Goal: Task Accomplishment & Management: Manage account settings

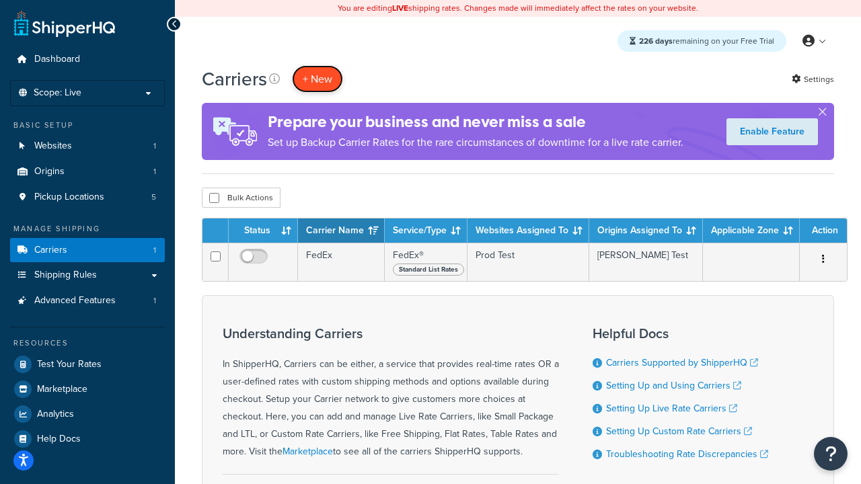
click at [318, 79] on button "+ New" at bounding box center [317, 79] width 51 height 28
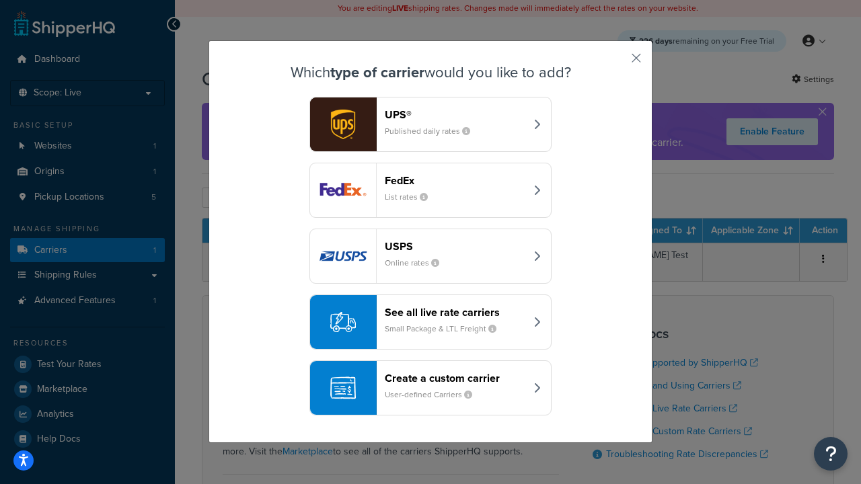
click at [431, 190] on div "FedEx List rates" at bounding box center [455, 190] width 141 height 32
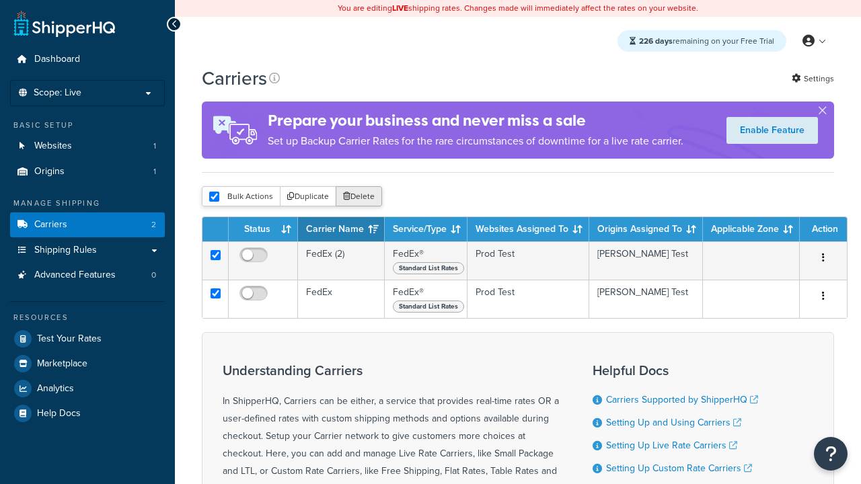
click at [358, 196] on button "Delete" at bounding box center [359, 196] width 46 height 20
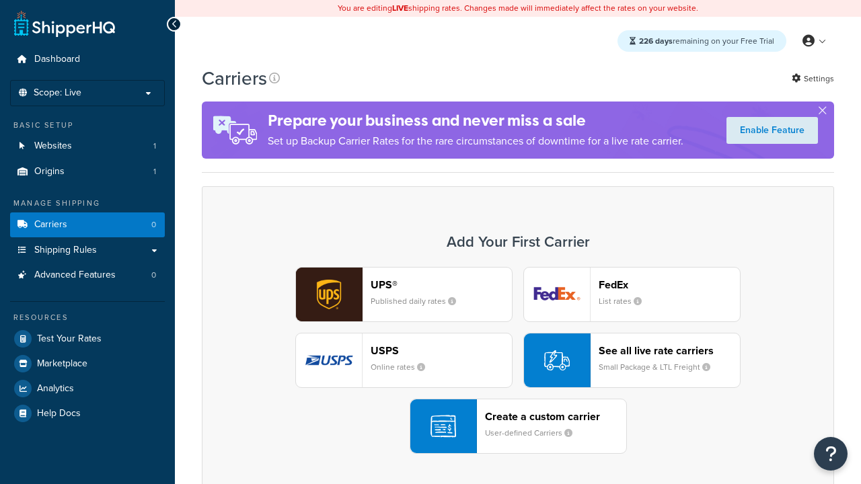
click at [518, 361] on div "UPS® Published daily rates FedEx List rates USPS Online rates See all live rate…" at bounding box center [518, 360] width 604 height 187
click at [669, 285] on header "FedEx" at bounding box center [669, 285] width 141 height 13
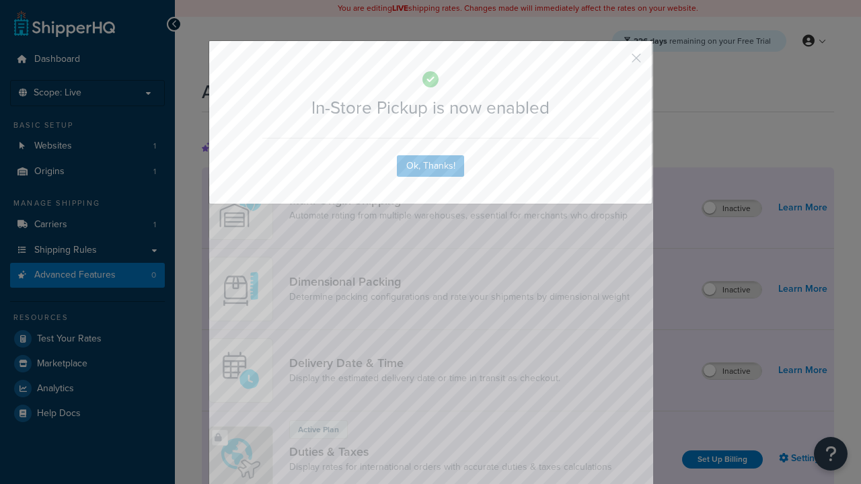
scroll to position [436, 0]
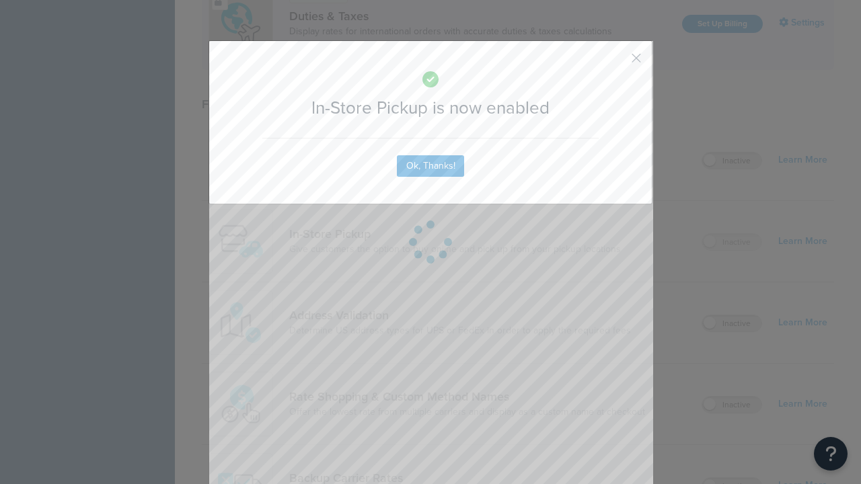
click at [616, 61] on button "button" at bounding box center [616, 62] width 3 height 3
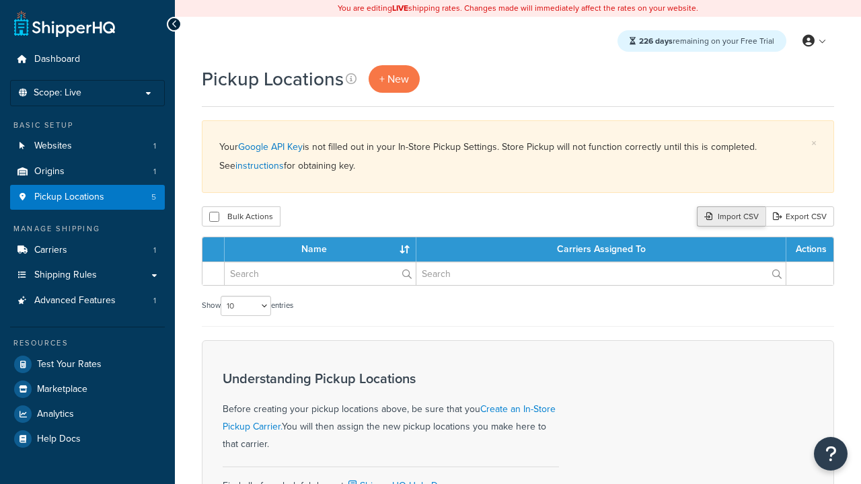
click at [730, 217] on div "Import CSV" at bounding box center [731, 217] width 69 height 20
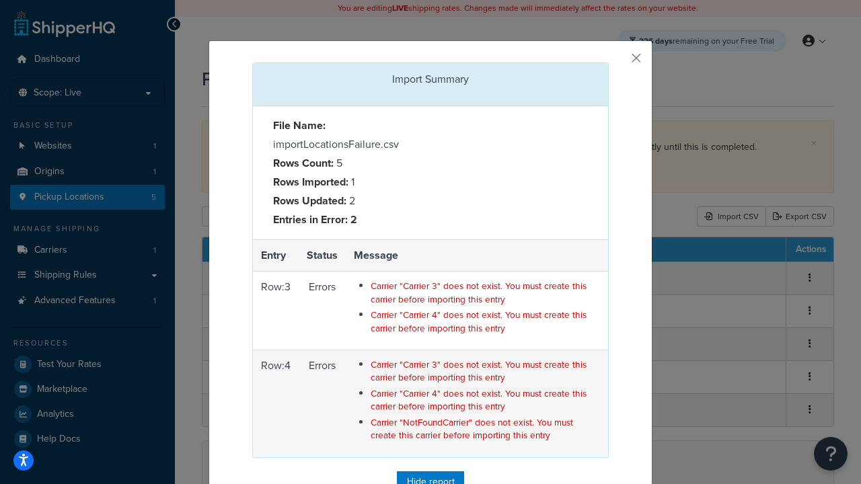
scroll to position [44, 0]
